Goal: Register for event/course

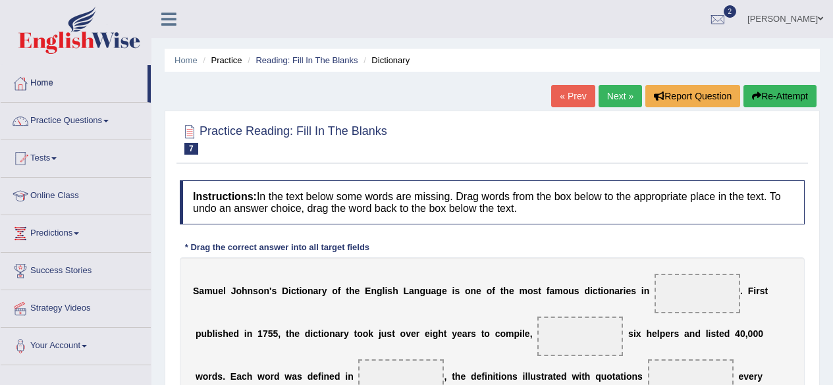
scroll to position [2, 0]
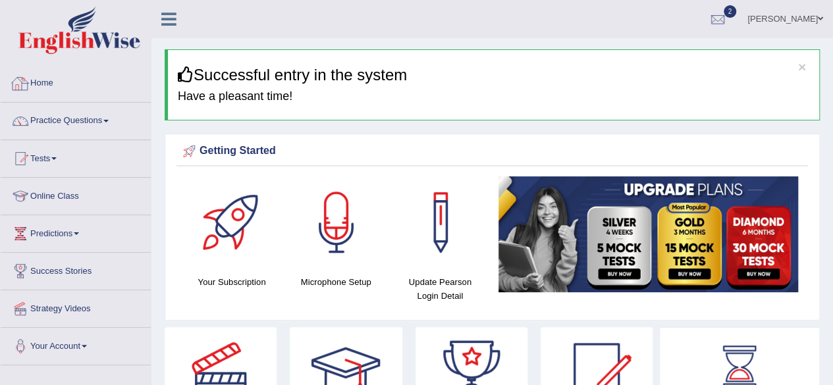
click at [46, 82] on link "Home" at bounding box center [76, 81] width 150 height 33
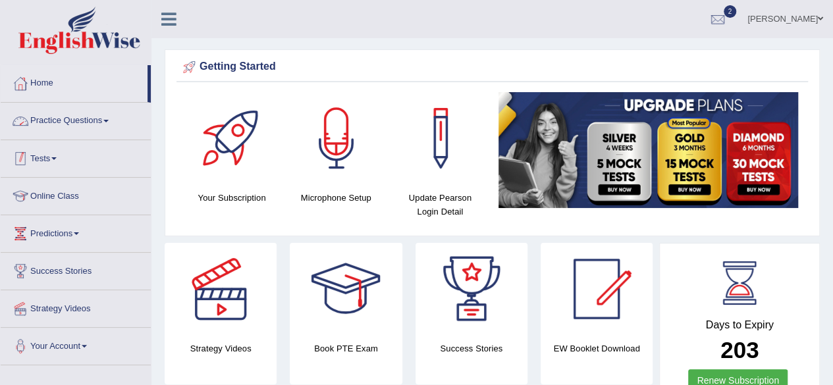
click at [82, 148] on link "Tests" at bounding box center [76, 156] width 150 height 33
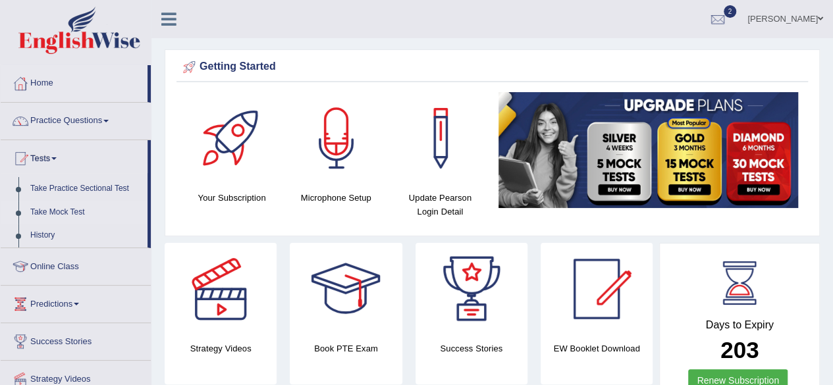
click at [80, 209] on link "Take Mock Test" at bounding box center [85, 213] width 123 height 24
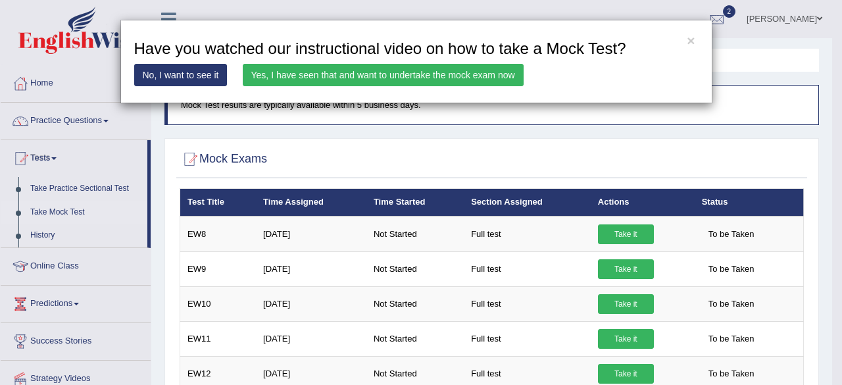
click at [457, 77] on link "Yes, I have seen that and want to undertake the mock exam now" at bounding box center [383, 75] width 281 height 22
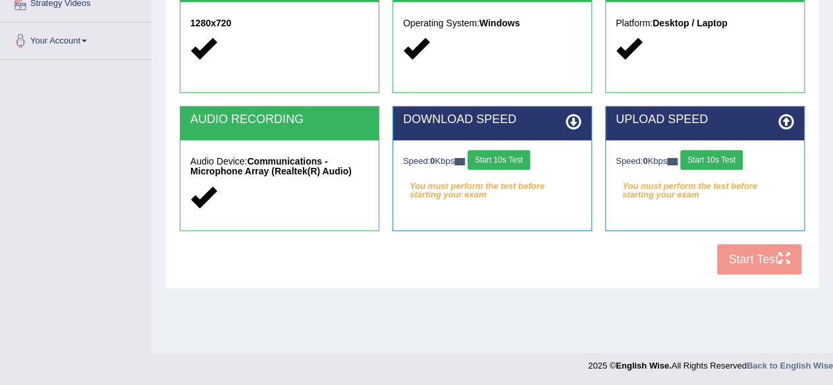
scroll to position [305, 0]
click at [521, 160] on button "Start 10s Test" at bounding box center [498, 160] width 63 height 20
click at [719, 159] on button "Start 10s Test" at bounding box center [711, 160] width 63 height 20
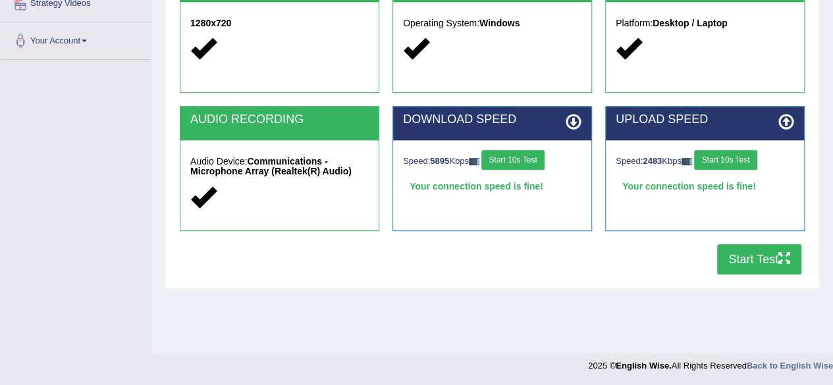
click at [746, 253] on button "Start Test" at bounding box center [759, 259] width 84 height 30
